Goal: Information Seeking & Learning: Learn about a topic

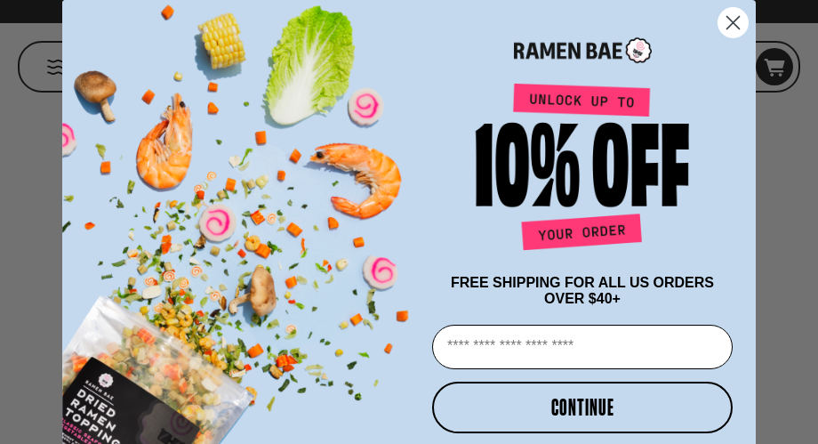
click at [724, 26] on circle "Close dialog" at bounding box center [733, 22] width 29 height 29
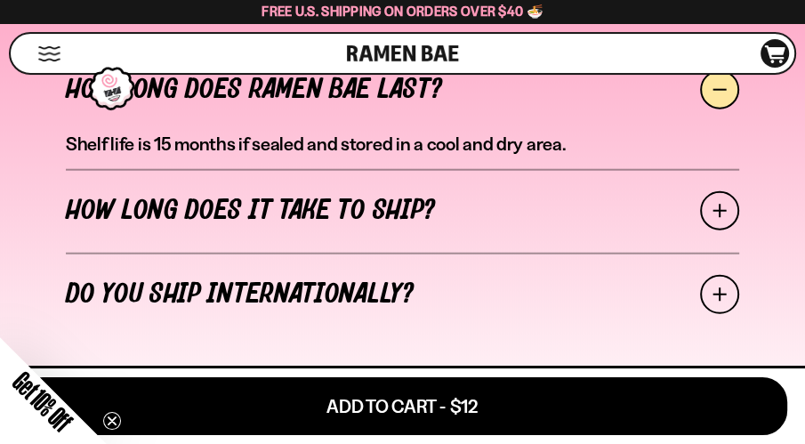
scroll to position [6760, 0]
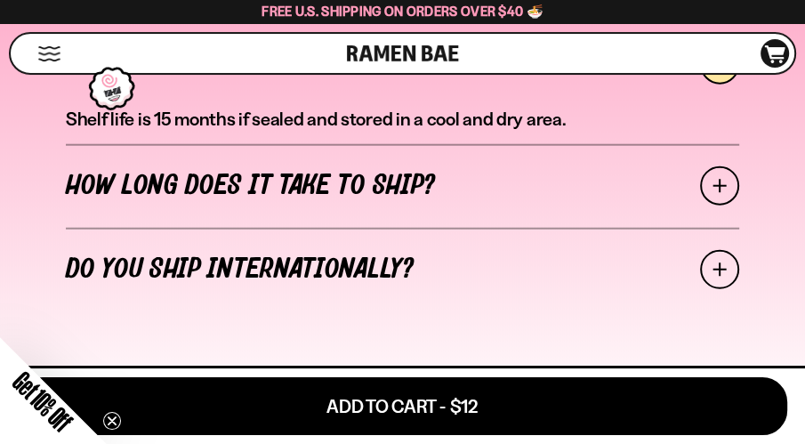
click at [41, 47] on button "Mobile Menu Trigger" at bounding box center [49, 53] width 24 height 15
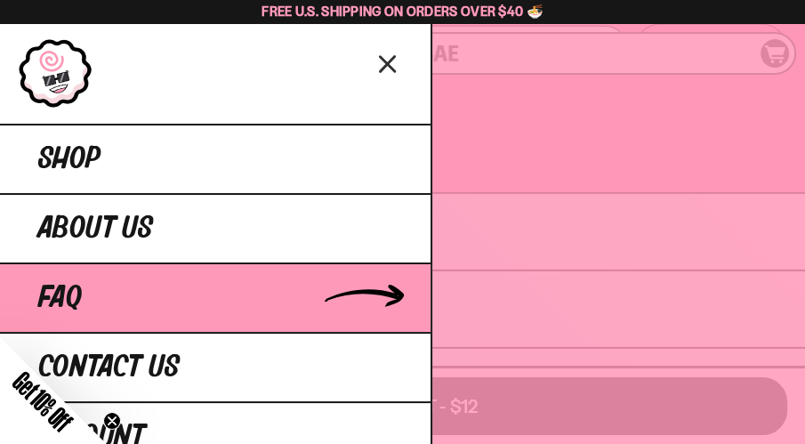
scroll to position [7471, 0]
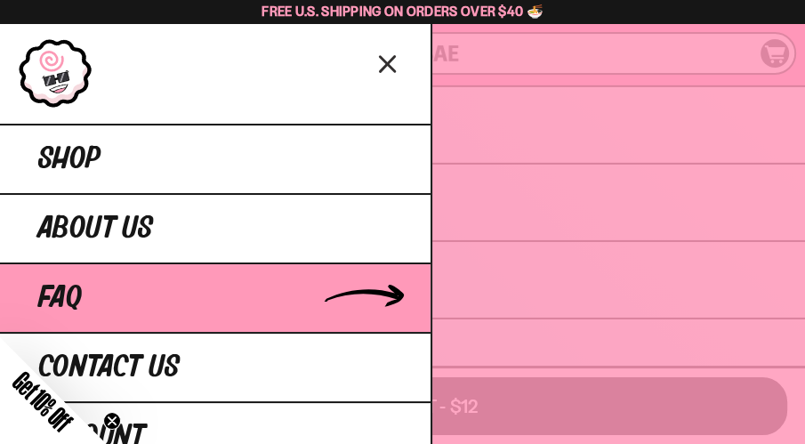
click at [173, 303] on link "FAQ" at bounding box center [215, 296] width 430 height 69
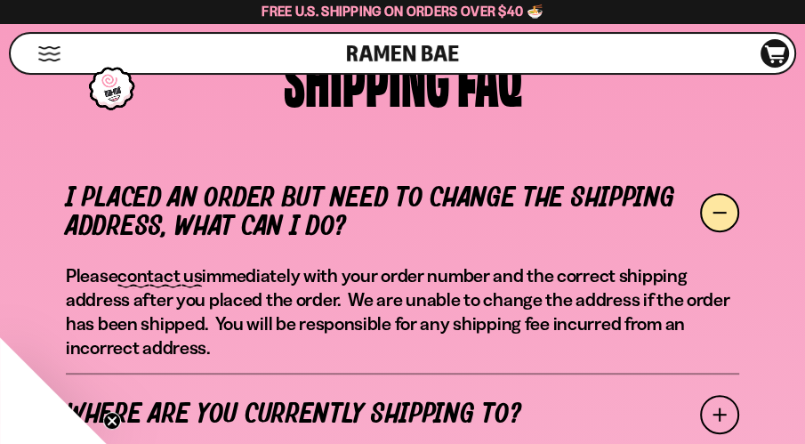
scroll to position [533, 0]
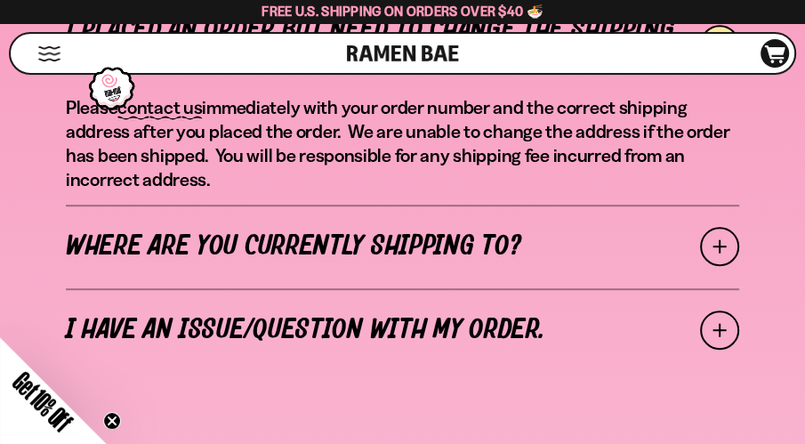
click at [707, 245] on span at bounding box center [719, 246] width 39 height 39
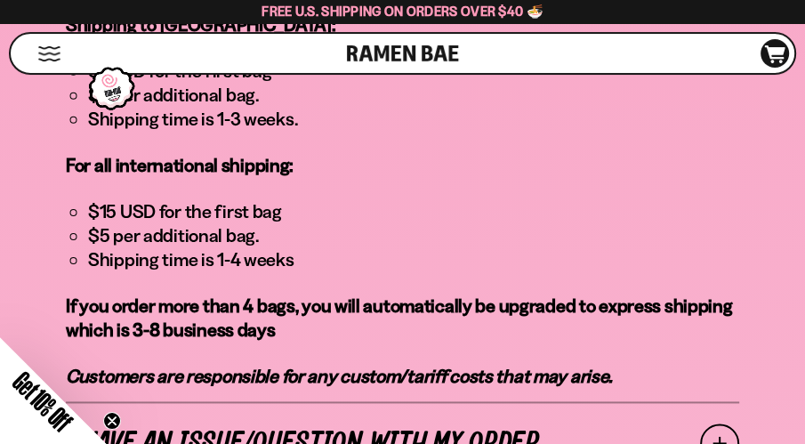
scroll to position [1245, 0]
